Goal: Information Seeking & Learning: Learn about a topic

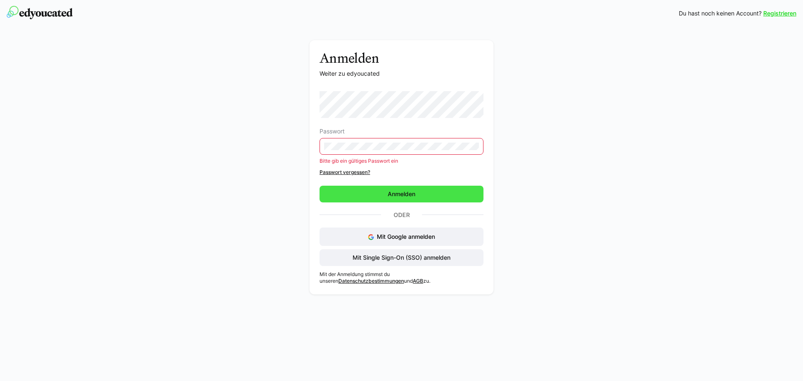
click at [406, 196] on span "Anmelden" at bounding box center [402, 194] width 30 height 8
click at [414, 192] on span "Anmelden" at bounding box center [402, 194] width 30 height 8
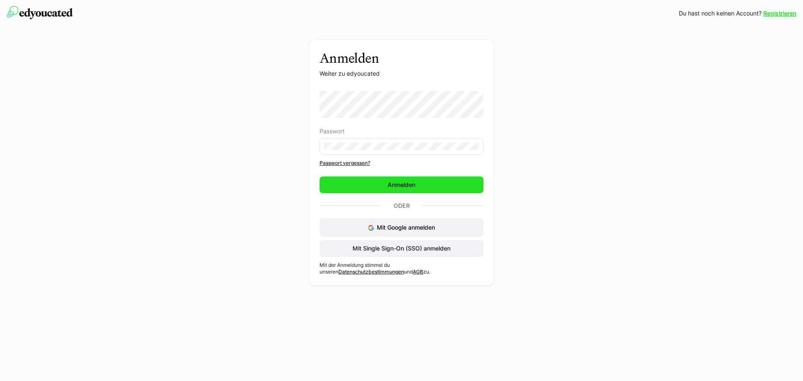
click at [383, 182] on span "Anmelden" at bounding box center [402, 185] width 164 height 17
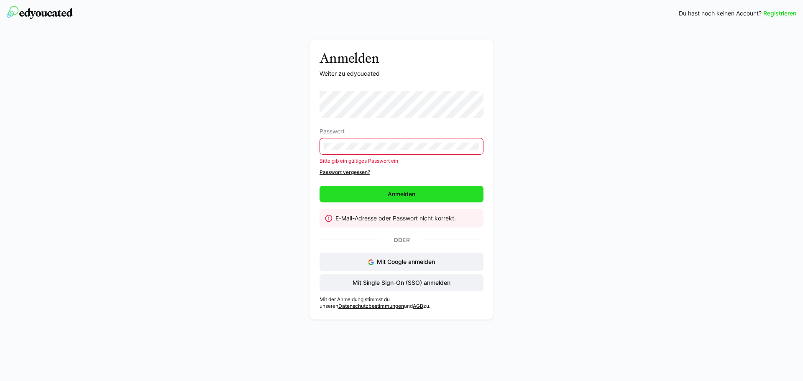
click at [413, 195] on span "Anmelden" at bounding box center [402, 194] width 30 height 8
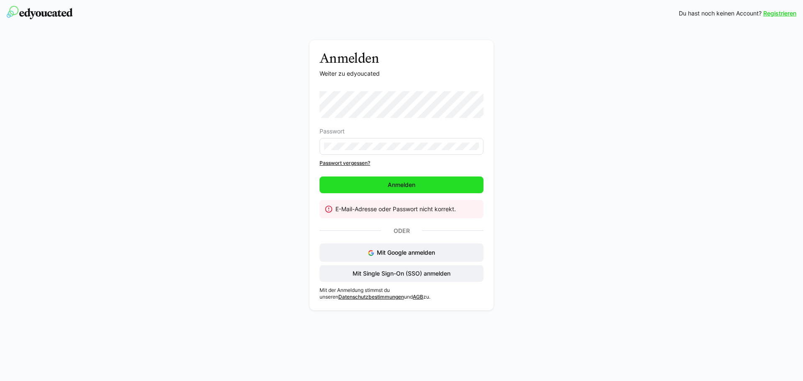
click at [420, 185] on span "Anmelden" at bounding box center [402, 185] width 164 height 17
click at [361, 161] on link "Passwort vergessen?" at bounding box center [402, 163] width 164 height 7
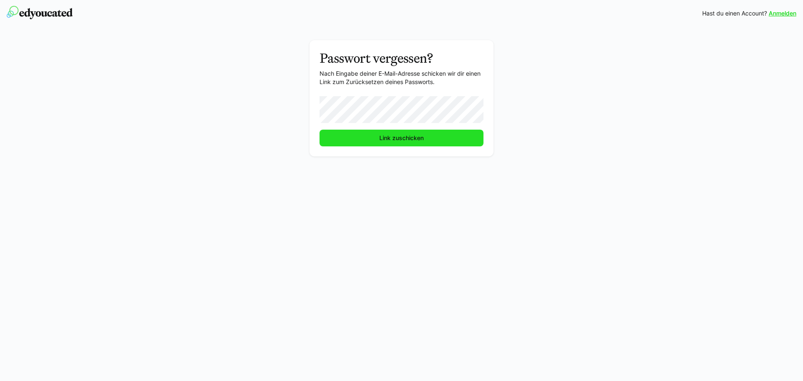
click at [414, 137] on span "Link zuschicken" at bounding box center [401, 138] width 47 height 8
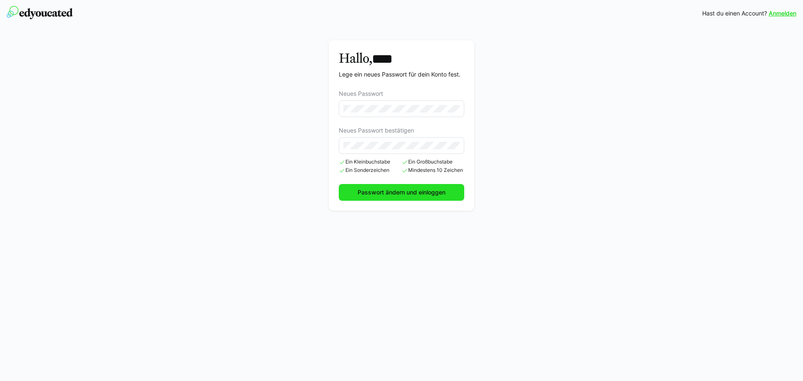
click at [429, 192] on span "Passwort ändern und einloggen" at bounding box center [401, 192] width 90 height 8
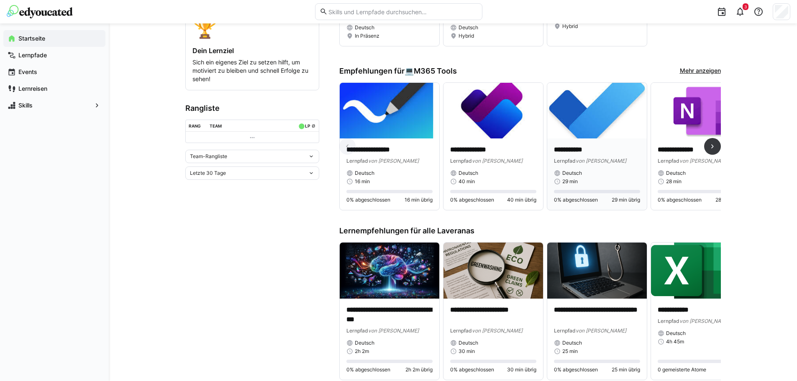
scroll to position [209, 0]
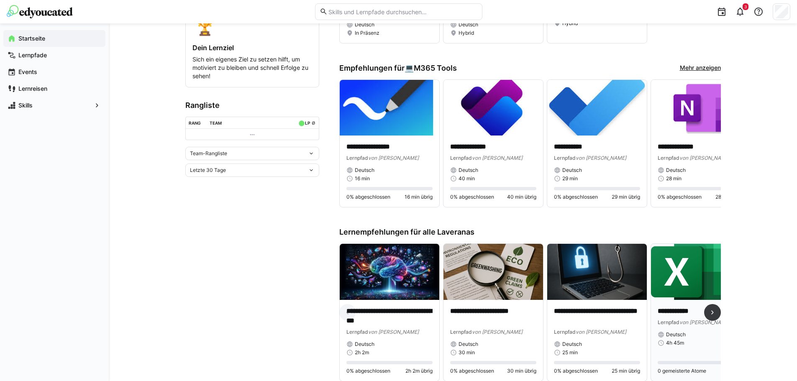
click at [687, 277] on img at bounding box center [701, 272] width 100 height 56
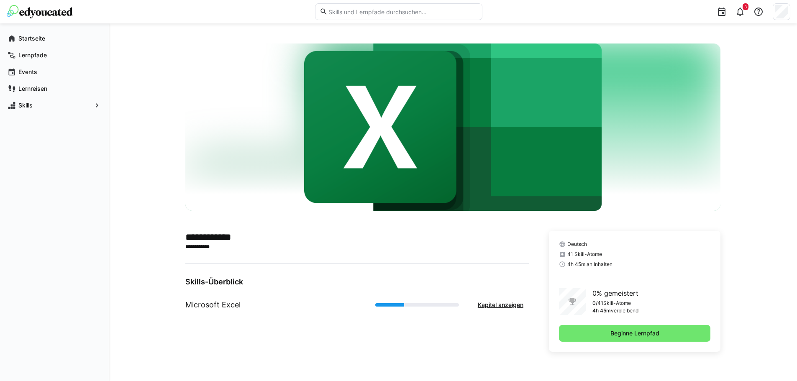
click at [472, 338] on div "**********" at bounding box center [356, 291] width 343 height 121
click at [639, 333] on span "Beginne Lernpfad" at bounding box center [634, 333] width 51 height 8
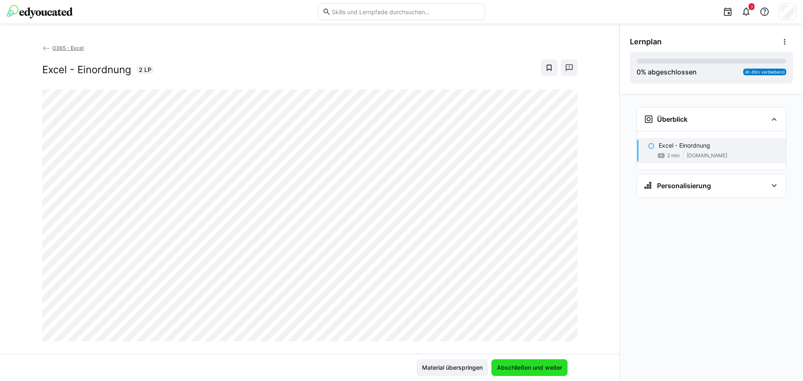
click at [535, 369] on span "Abschließen und weiter" at bounding box center [530, 368] width 68 height 8
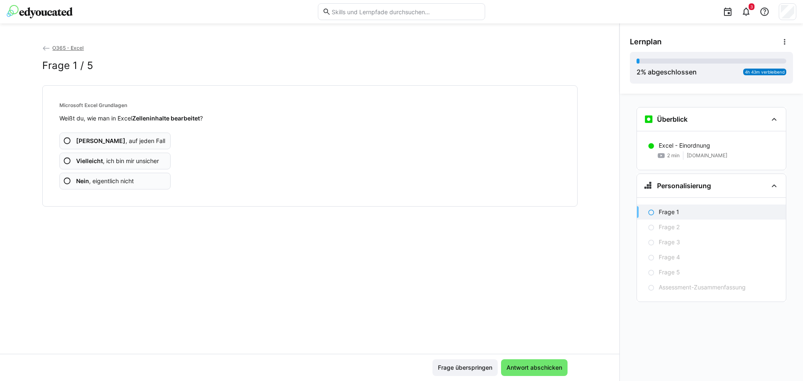
click at [68, 162] on eds-icon at bounding box center [67, 161] width 8 height 8
click at [70, 162] on eds-icon at bounding box center [67, 161] width 8 height 8
click at [66, 161] on eds-icon at bounding box center [67, 161] width 8 height 8
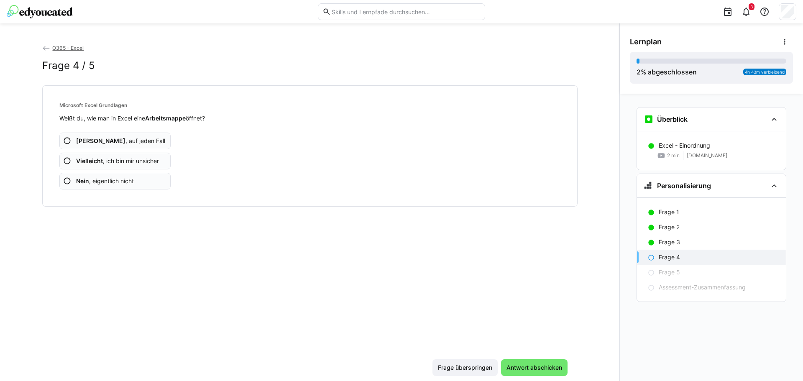
click at [67, 162] on eds-icon at bounding box center [67, 161] width 8 height 8
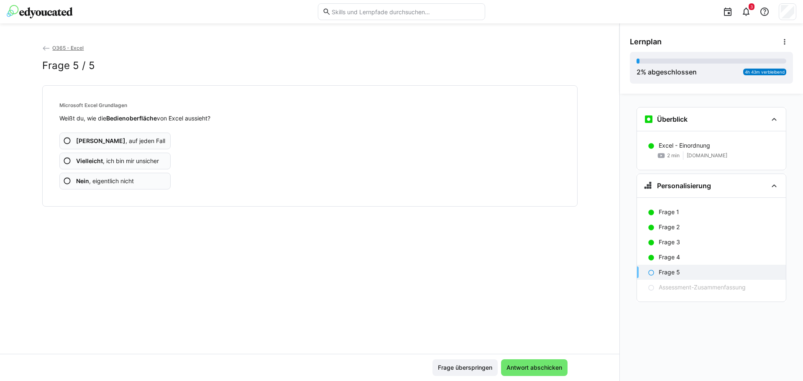
click at [67, 161] on eds-icon at bounding box center [67, 161] width 8 height 8
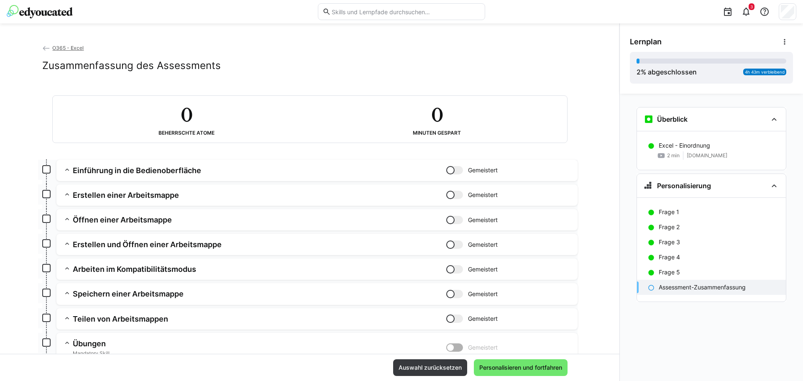
click at [141, 171] on h3 "Einführung in die Bedienoberfläche" at bounding box center [260, 171] width 374 height 10
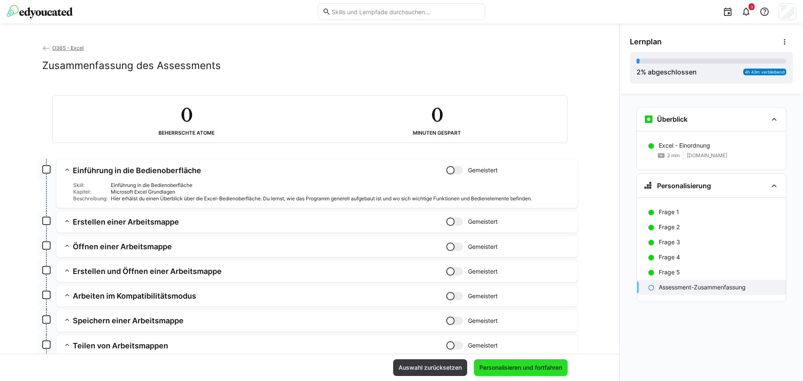
click at [541, 368] on span "Personalisieren und fortfahren" at bounding box center [520, 368] width 85 height 8
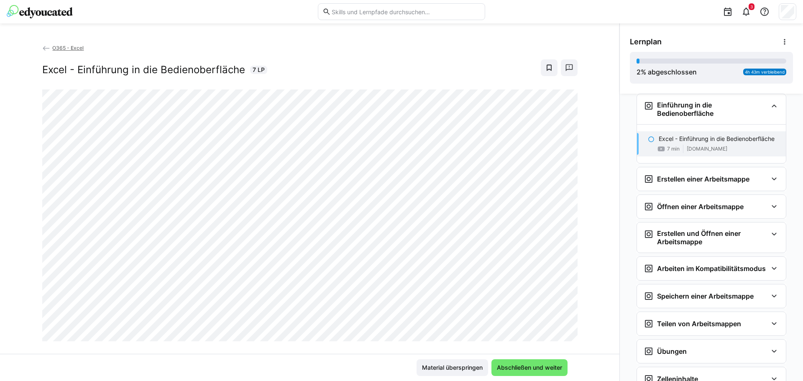
scroll to position [14, 0]
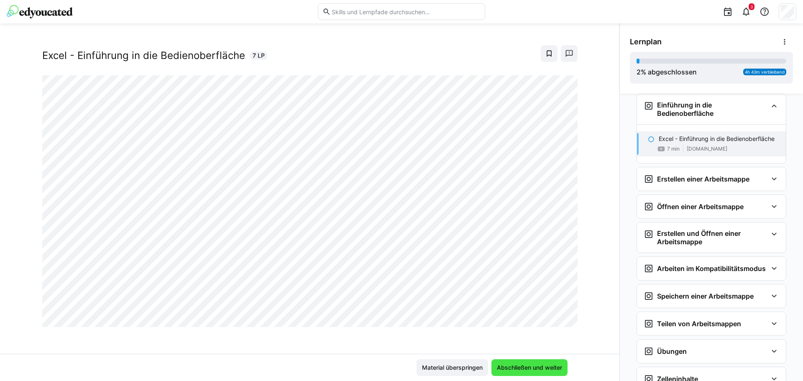
click at [517, 367] on span "Abschließen und weiter" at bounding box center [530, 368] width 68 height 8
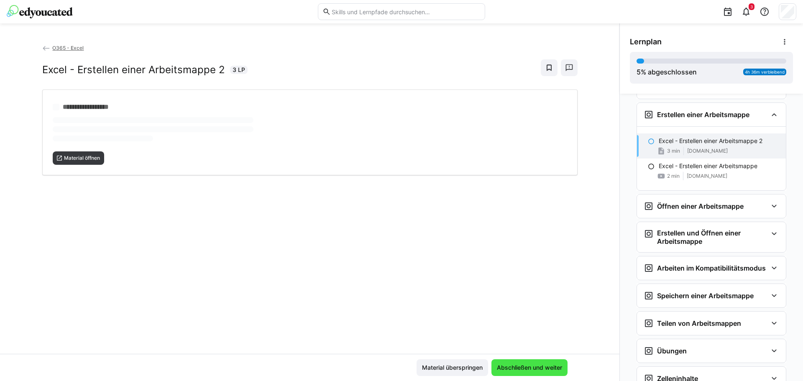
scroll to position [181, 0]
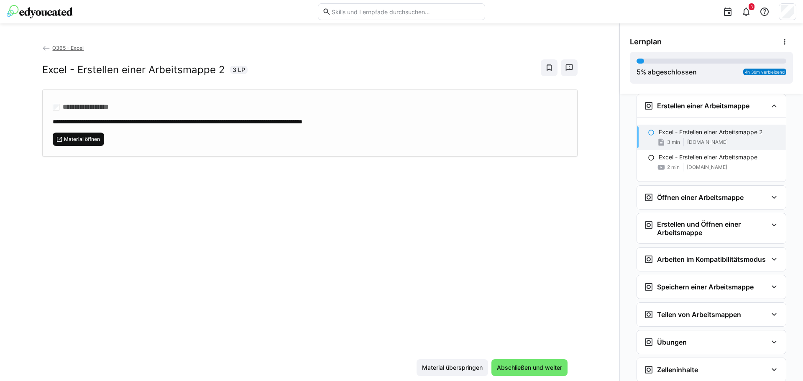
click at [82, 144] on span "Material öffnen" at bounding box center [79, 139] width 52 height 13
click at [78, 140] on span "Material öffnen" at bounding box center [82, 139] width 38 height 7
click at [546, 369] on span "Abschließen und weiter" at bounding box center [530, 368] width 68 height 8
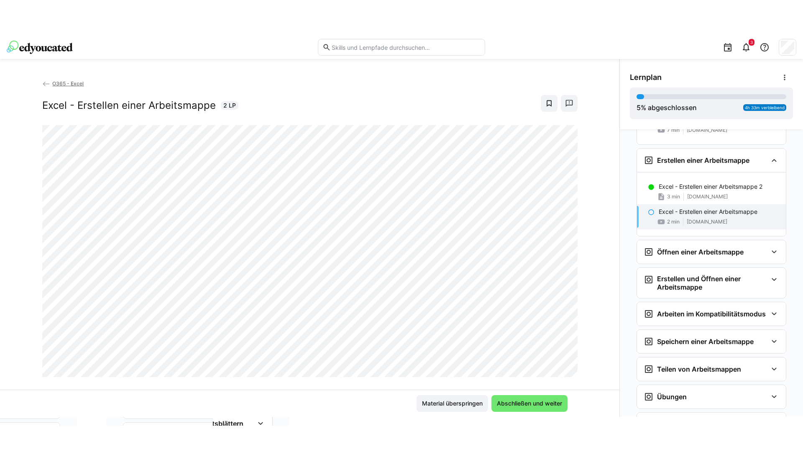
scroll to position [158, 0]
